Goal: Register for event/course

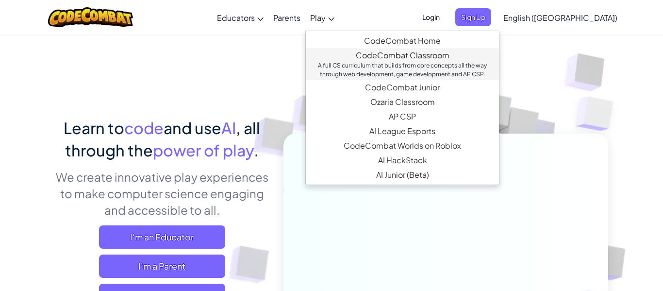
click at [410, 54] on link "CodeCombat Classroom A full CS curriculum that builds from core concepts all th…" at bounding box center [402, 64] width 193 height 32
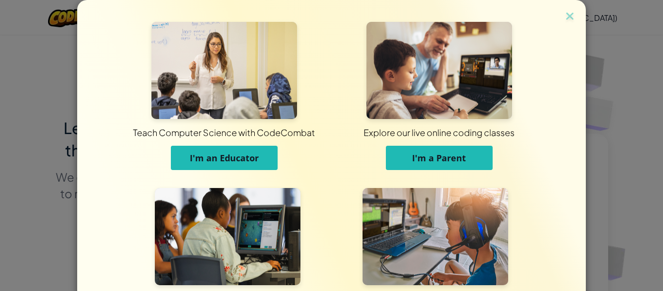
click at [606, 49] on div "Teach Computer Science with CodeCombat I'm an Educator Explore our live online …" at bounding box center [331, 145] width 663 height 291
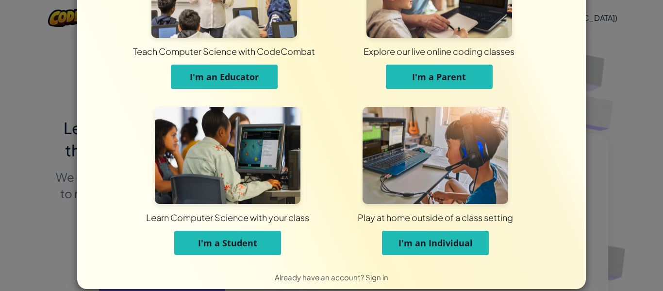
scroll to position [94, 0]
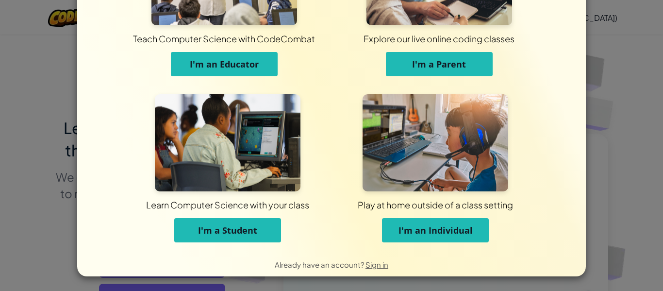
click at [440, 230] on span "I'm an Individual" at bounding box center [436, 230] width 74 height 12
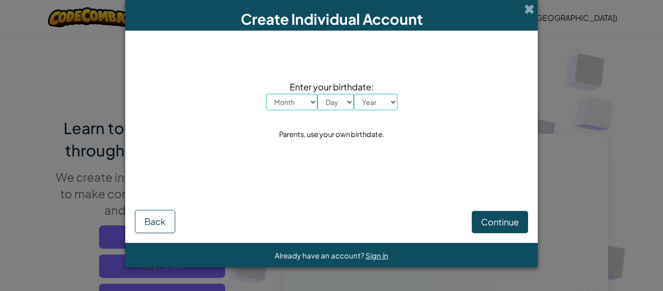
scroll to position [0, 0]
click at [528, 15] on div "Create Individual Account" at bounding box center [331, 15] width 413 height 31
click at [529, 11] on span at bounding box center [529, 9] width 10 height 10
